Goal: Task Accomplishment & Management: Use online tool/utility

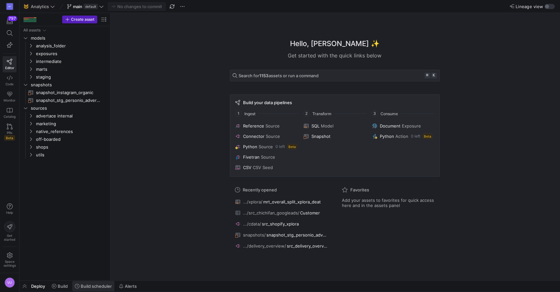
click at [94, 286] on span "Build scheduler" at bounding box center [96, 285] width 31 height 5
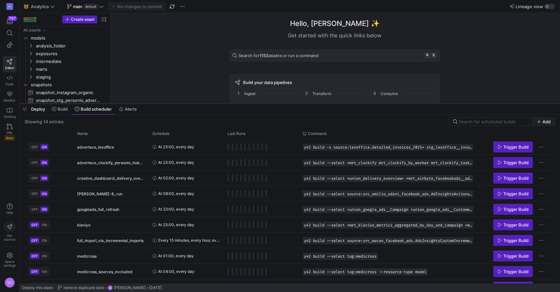
drag, startPoint x: 146, startPoint y: 172, endPoint x: 153, endPoint y: 102, distance: 70.3
click at [153, 102] on div at bounding box center [289, 103] width 540 height 3
click at [505, 142] on span "Press SPACE to select this row." at bounding box center [512, 147] width 39 height 10
click at [506, 161] on span "Trigger Build" at bounding box center [515, 162] width 25 height 5
click at [512, 178] on span "Trigger Build" at bounding box center [515, 177] width 25 height 5
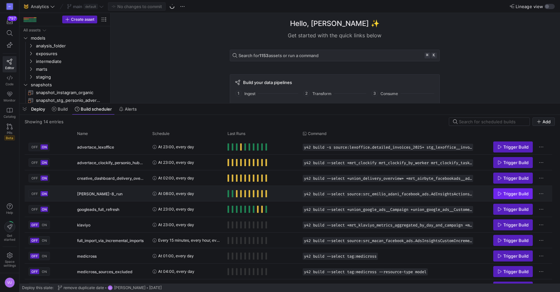
click at [514, 194] on span "Trigger Build" at bounding box center [515, 193] width 25 height 5
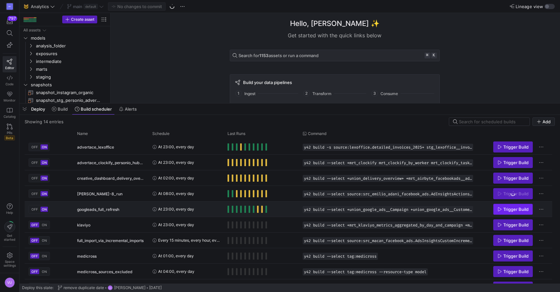
click at [515, 210] on span "Trigger Build" at bounding box center [515, 208] width 25 height 5
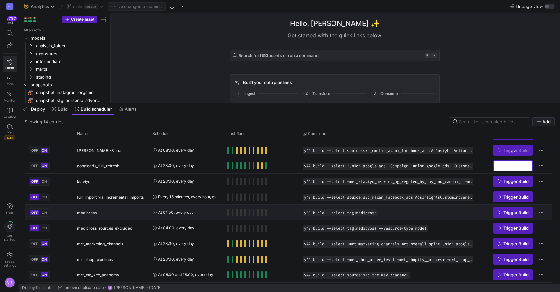
scroll to position [51, 0]
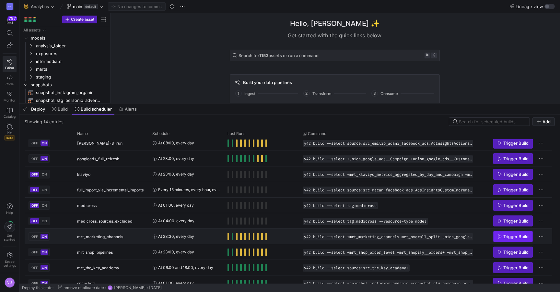
click at [502, 235] on span "Trigger Build" at bounding box center [512, 236] width 31 height 5
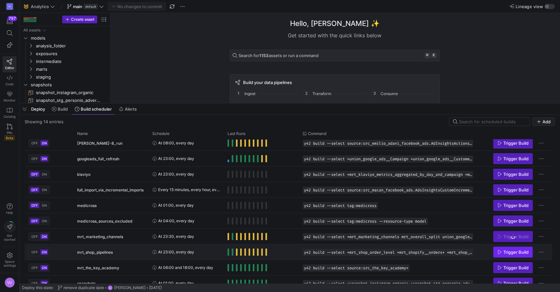
click at [504, 252] on span "Trigger Build" at bounding box center [515, 251] width 25 height 5
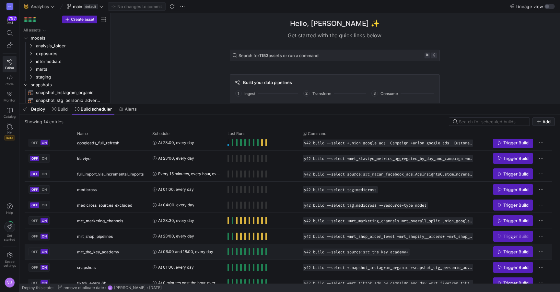
scroll to position [74, 0]
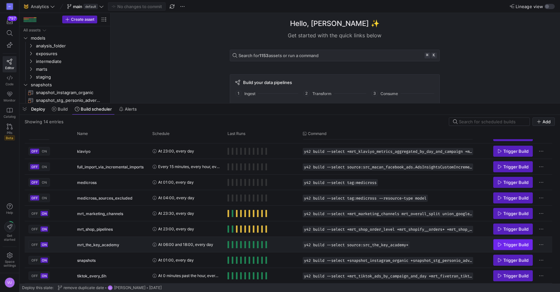
click at [507, 246] on span "Trigger Build" at bounding box center [515, 244] width 25 height 5
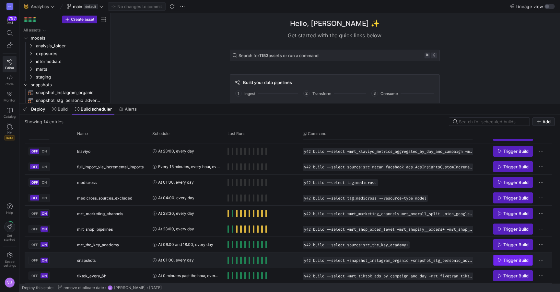
click at [508, 261] on span "Trigger Build" at bounding box center [515, 259] width 25 height 5
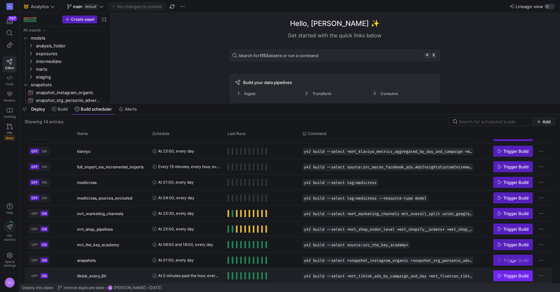
click at [510, 273] on span "Trigger Build" at bounding box center [515, 275] width 25 height 5
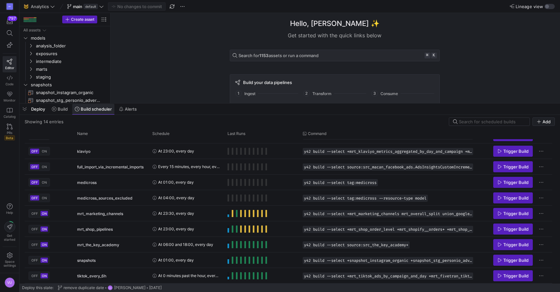
click at [92, 110] on span "Build scheduler" at bounding box center [96, 108] width 31 height 5
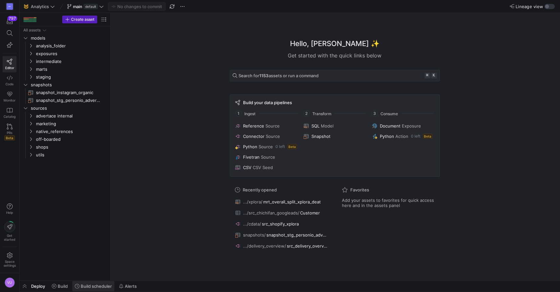
click at [98, 285] on span "Build scheduler" at bounding box center [96, 285] width 31 height 5
